Goal: Information Seeking & Learning: Learn about a topic

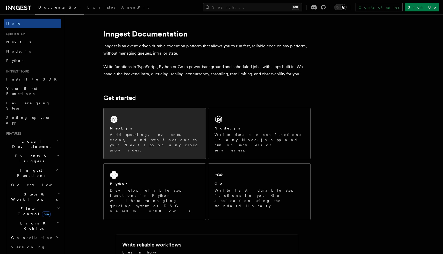
click at [166, 135] on p "Add queueing, events, crons, and step functions to your Next app on any cloud p…" at bounding box center [155, 142] width 90 height 21
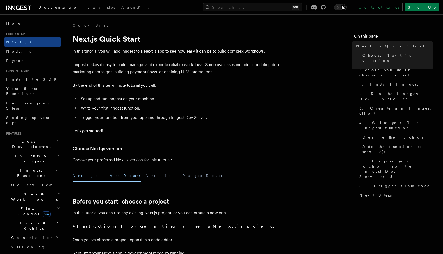
click at [35, 192] on span "Steps & Workflows" at bounding box center [33, 197] width 49 height 10
click at [36, 166] on h2 "Inngest Functions" at bounding box center [32, 173] width 57 height 15
click at [18, 183] on span "Overview" at bounding box center [37, 185] width 53 height 4
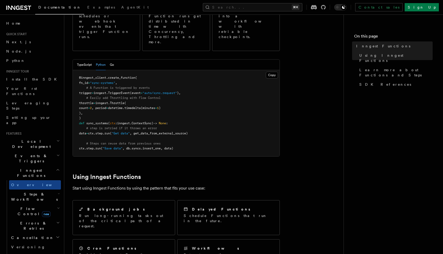
scroll to position [89, 0]
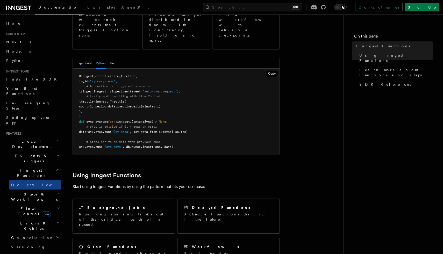
click at [91, 58] on button "TypeScript" at bounding box center [84, 63] width 15 height 11
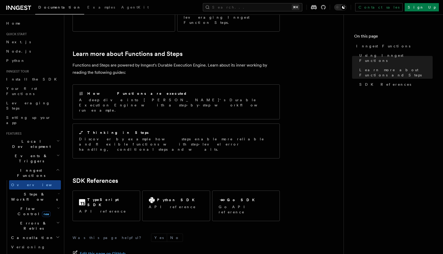
scroll to position [364, 0]
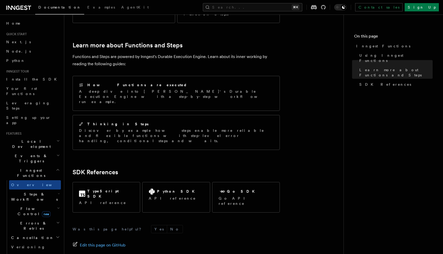
click at [22, 192] on span "Steps & Workflows" at bounding box center [33, 197] width 49 height 10
click at [47, 204] on link "Overview" at bounding box center [37, 208] width 47 height 9
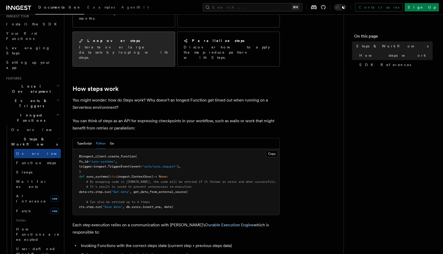
scroll to position [143, 0]
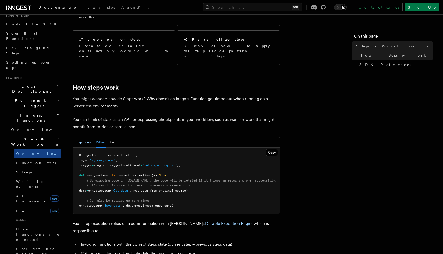
click at [89, 137] on button "TypeScript" at bounding box center [84, 142] width 15 height 11
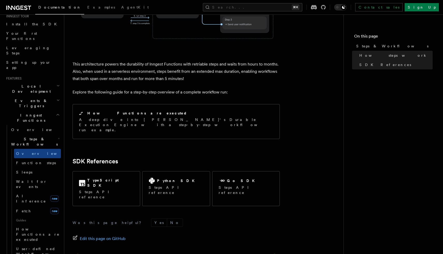
scroll to position [500, 0]
click at [34, 180] on span "Wait for events" at bounding box center [31, 184] width 31 height 9
